Goal: Transaction & Acquisition: Purchase product/service

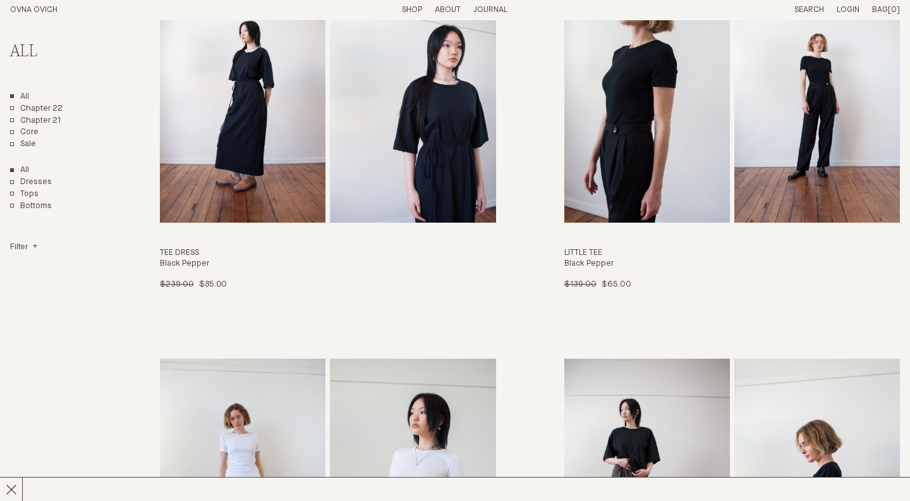
scroll to position [5968, 0]
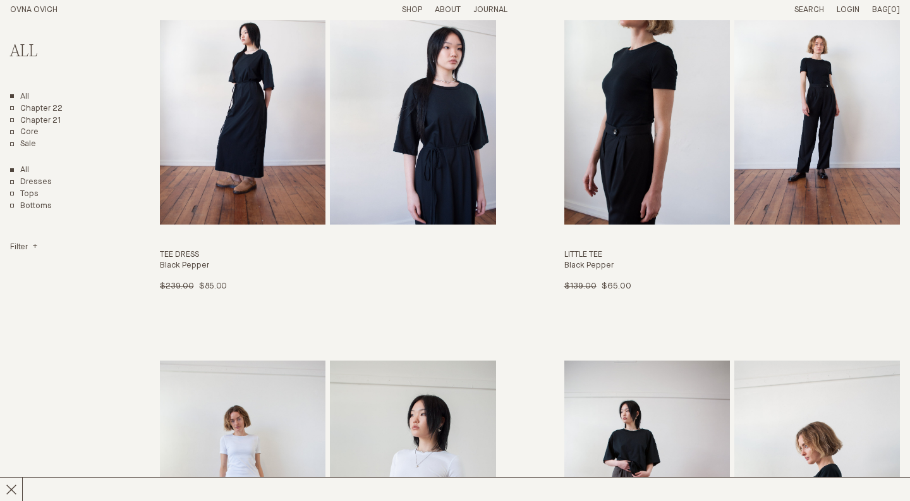
click at [632, 159] on img "Little Tee" at bounding box center [647, 98] width 166 height 252
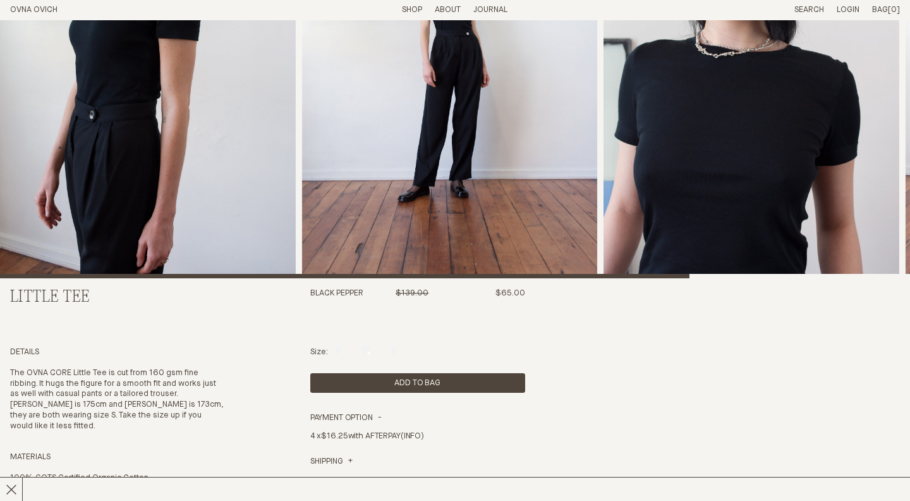
scroll to position [463, 0]
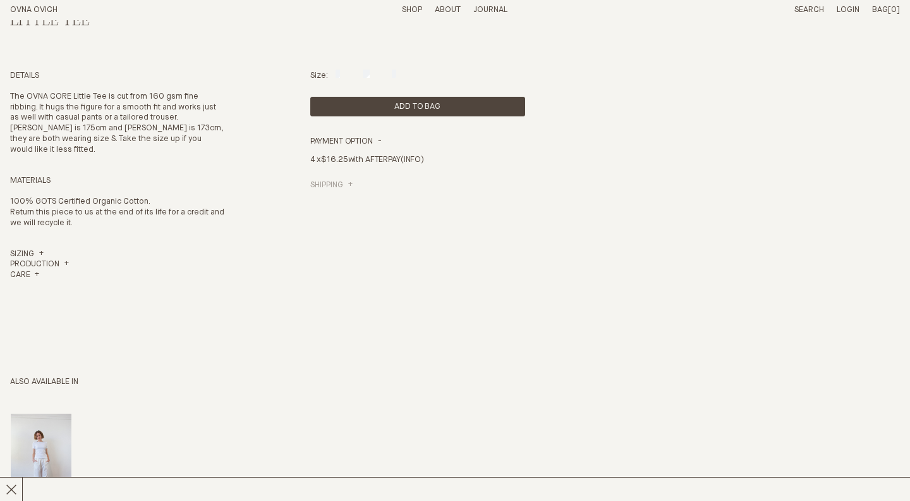
click at [325, 185] on link "Shipping" at bounding box center [331, 185] width 42 height 11
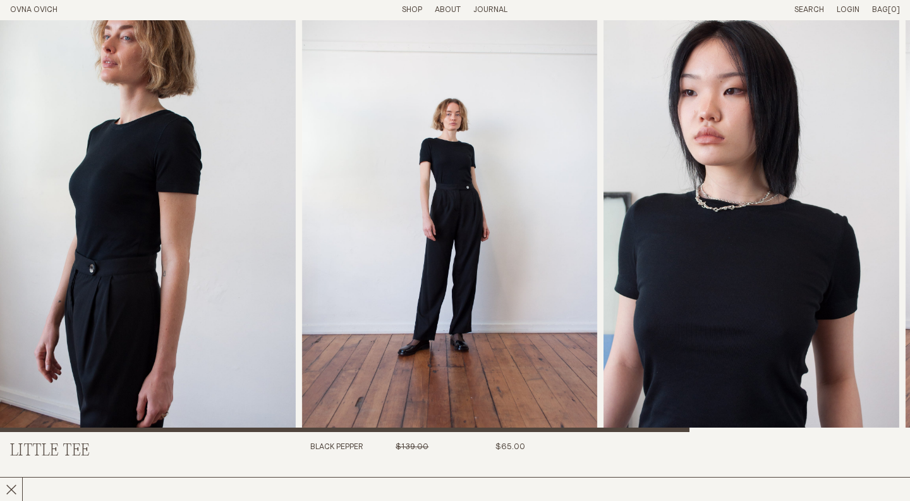
scroll to position [34, 0]
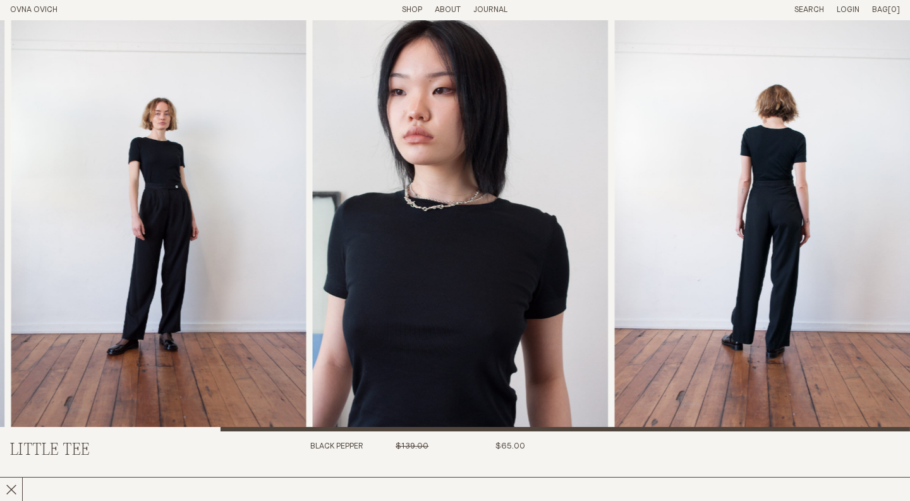
click at [790, 173] on img "4 / 4" at bounding box center [762, 208] width 296 height 445
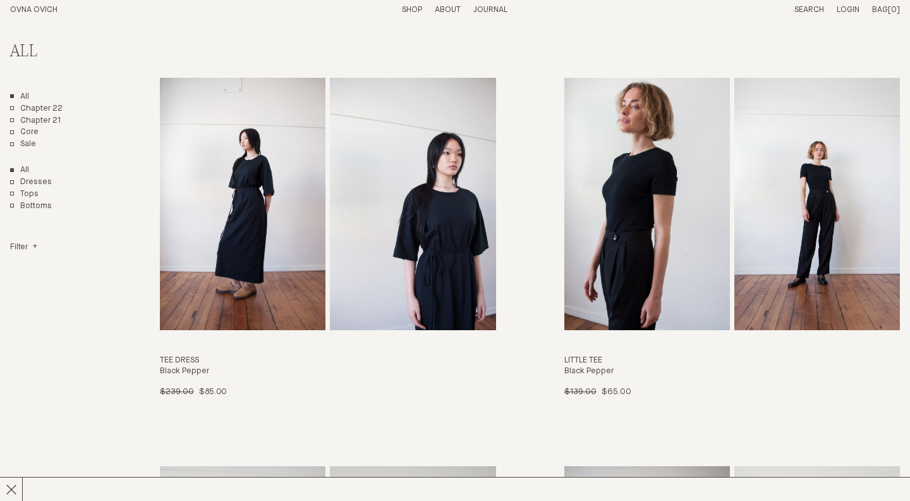
scroll to position [5865, 0]
